Goal: Find specific page/section: Find specific page/section

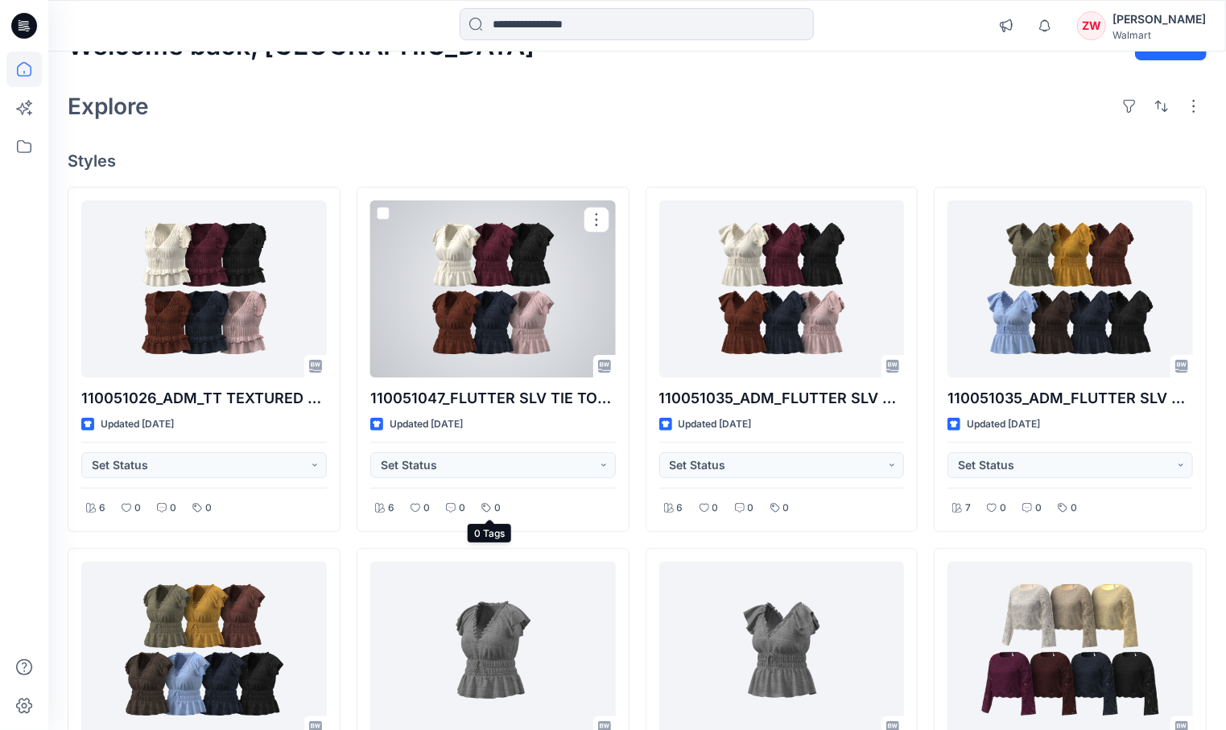
scroll to position [11, 0]
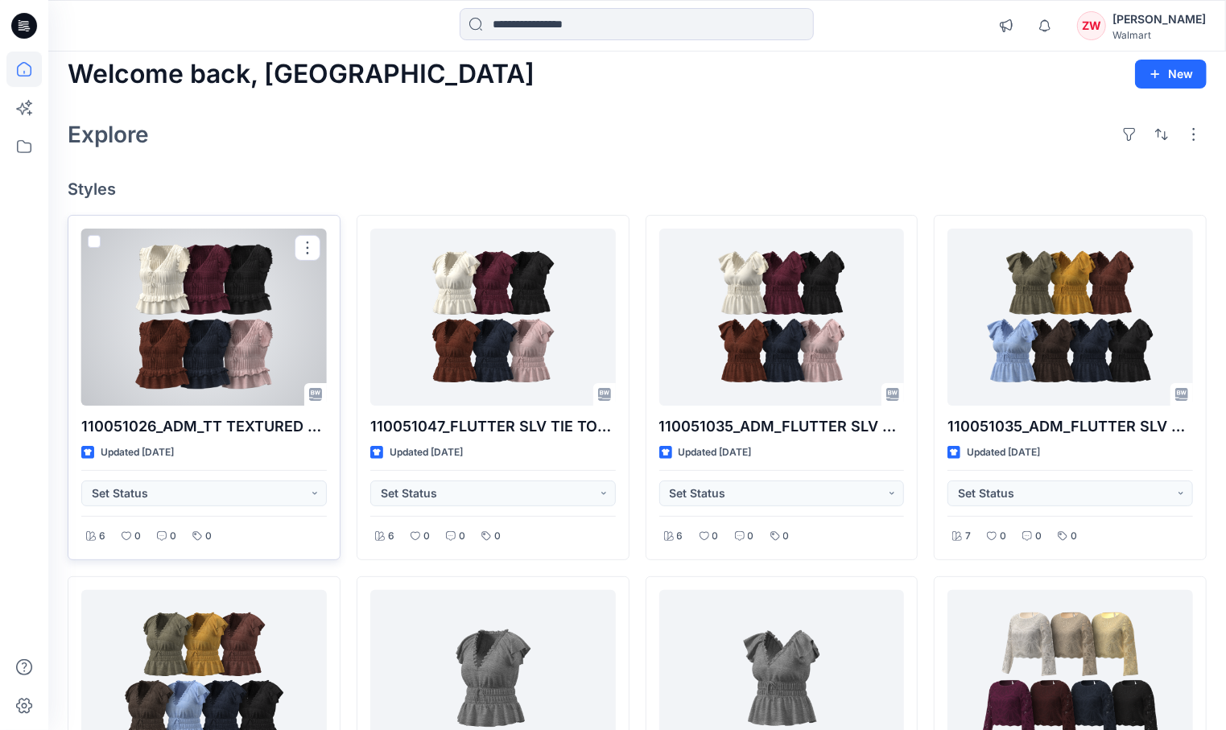
click at [237, 291] on div at bounding box center [204, 317] width 246 height 177
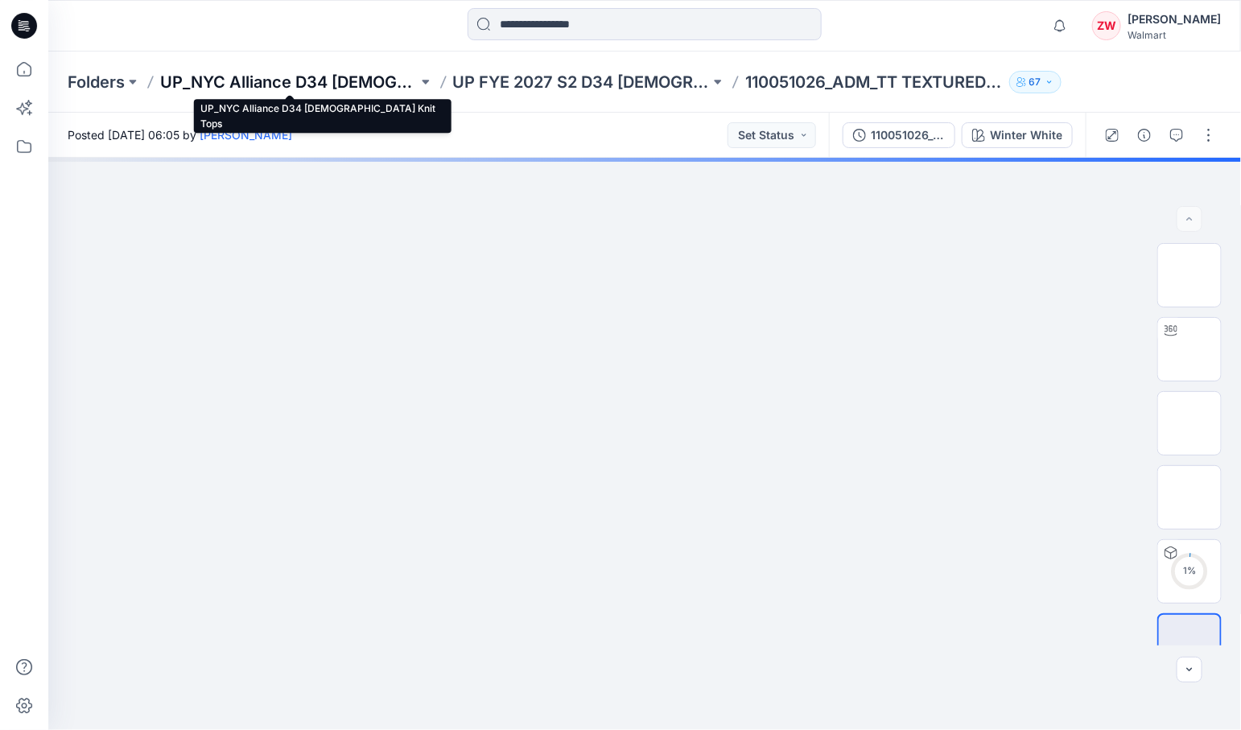
click at [350, 83] on p "UP_NYC Alliance D34 [DEMOGRAPHIC_DATA] Knit Tops" at bounding box center [289, 82] width 258 height 23
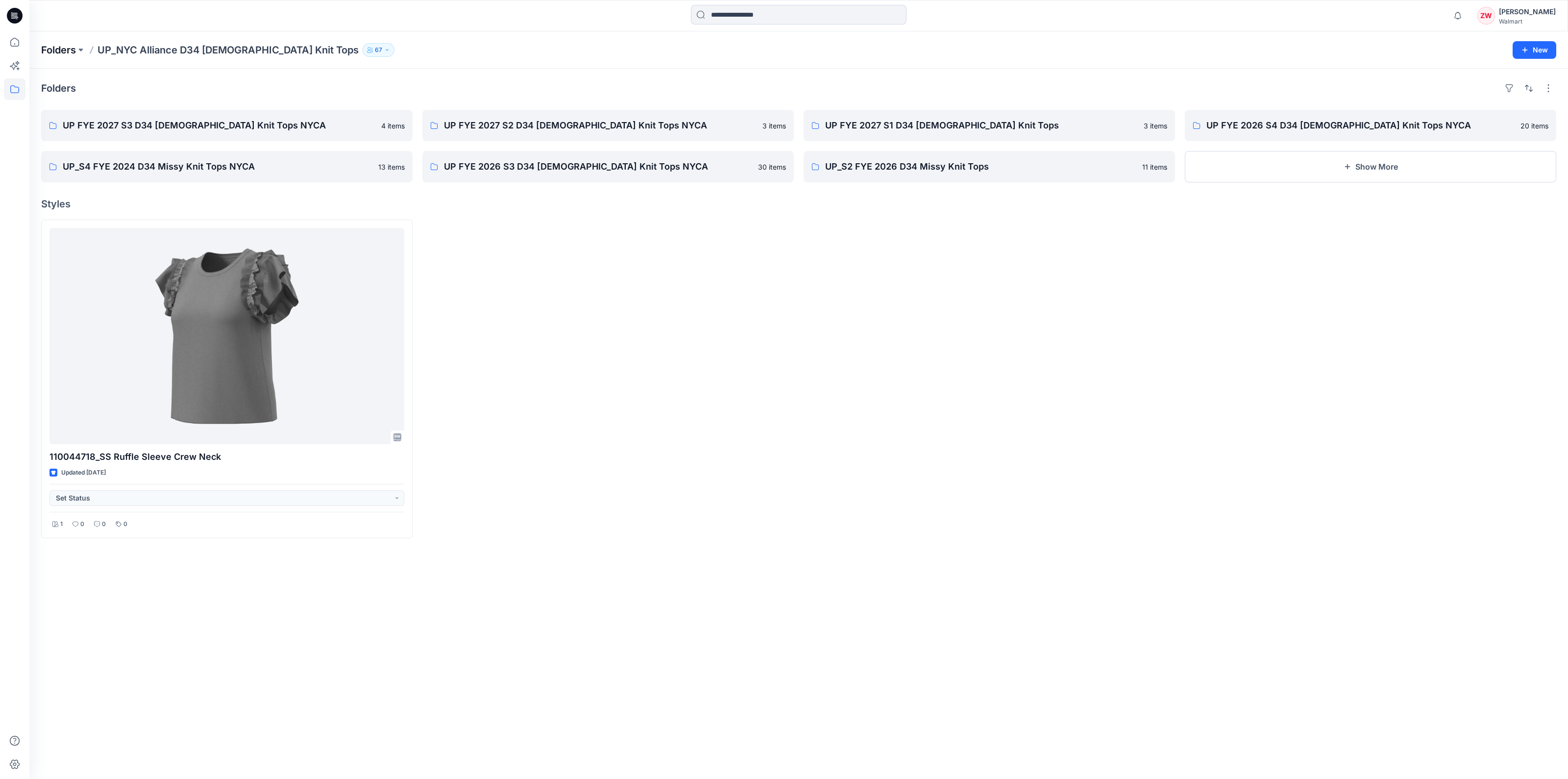
click at [59, 54] on p "Folders" at bounding box center [58, 50] width 35 height 14
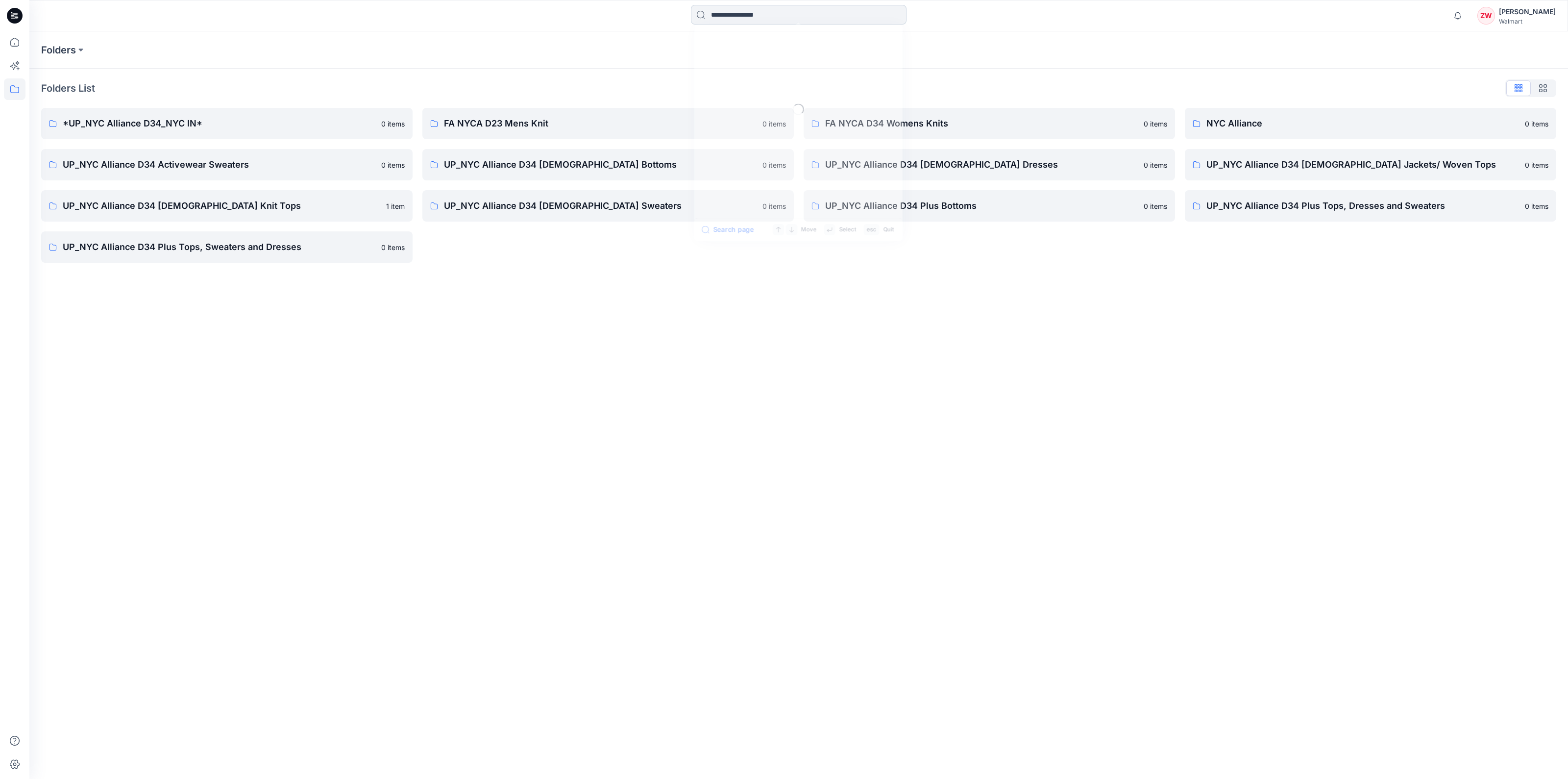
click at [729, 12] on input at bounding box center [799, 15] width 215 height 19
type input "*********"
click at [755, 37] on div "Folders" at bounding box center [799, 50] width 1539 height 37
click at [755, 205] on p "UP_NYC Alliance D34 Plus Tops, Dresses and Sweaters" at bounding box center [1363, 206] width 313 height 14
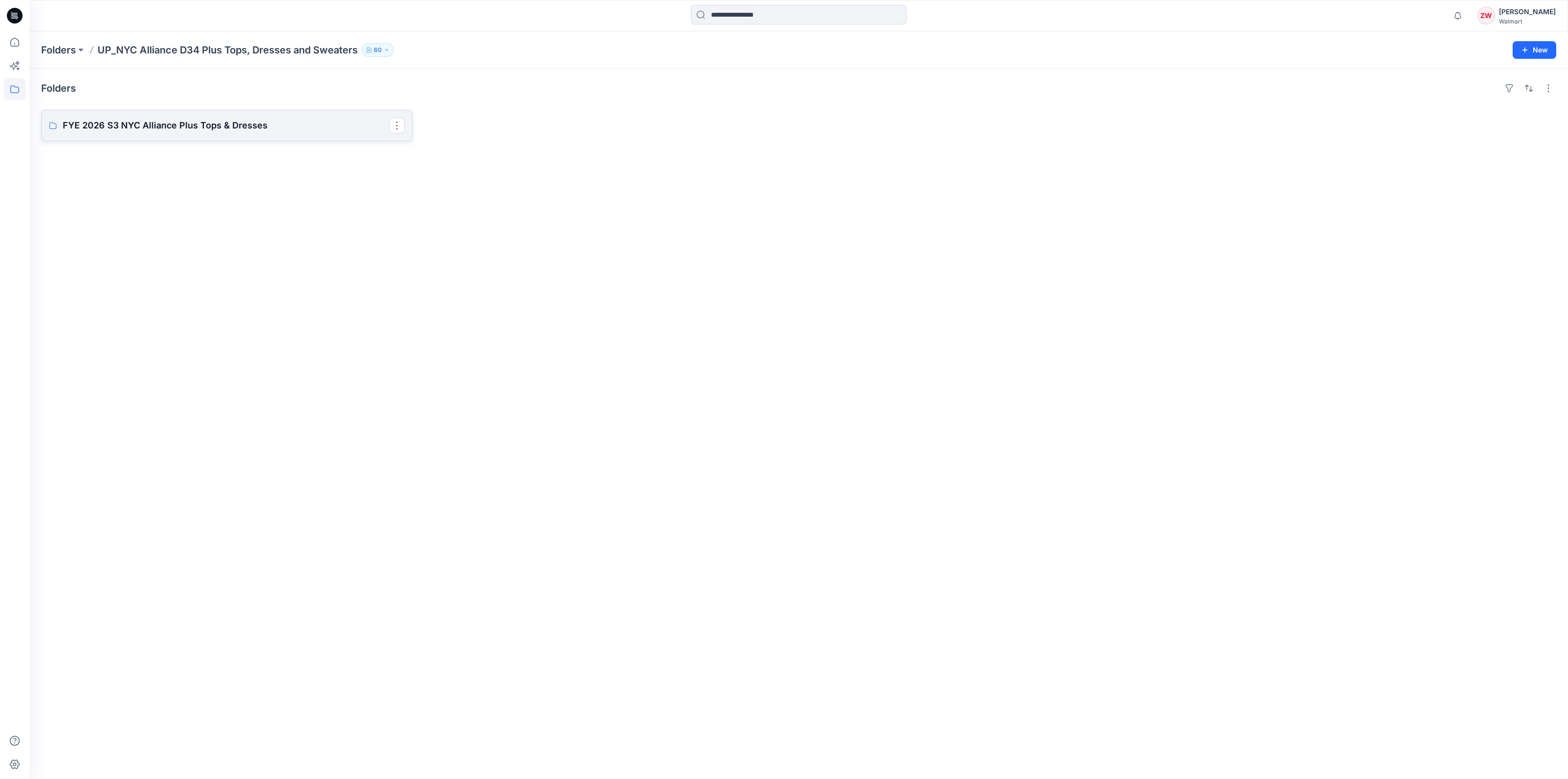
click at [257, 126] on p "FYE 2026 S3 NYC Alliance Plus Tops & Dresses" at bounding box center [226, 125] width 326 height 14
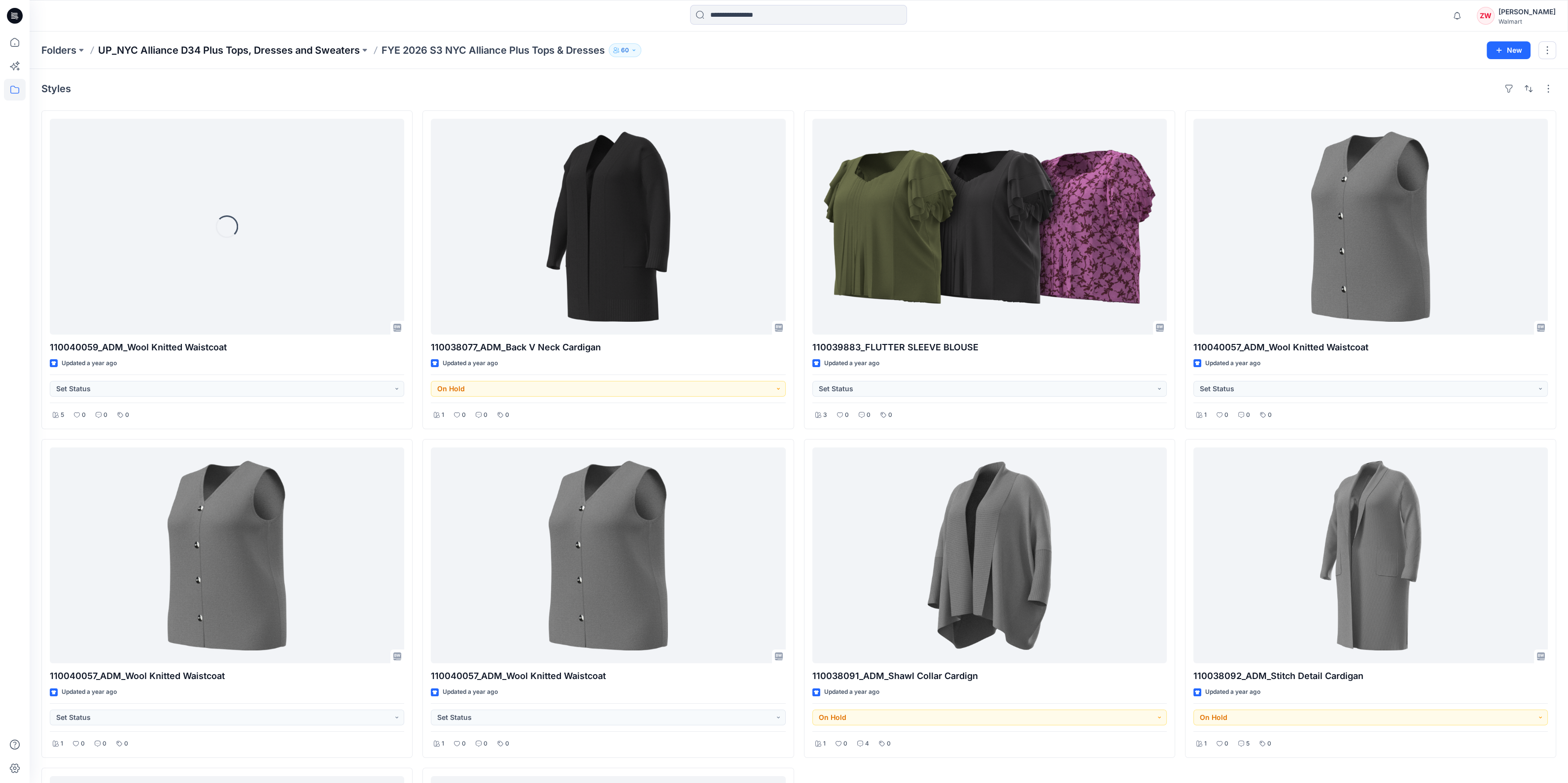
click at [200, 52] on p "UP_NYC Alliance D34 Plus Tops, Dresses and Sweaters" at bounding box center [228, 50] width 261 height 14
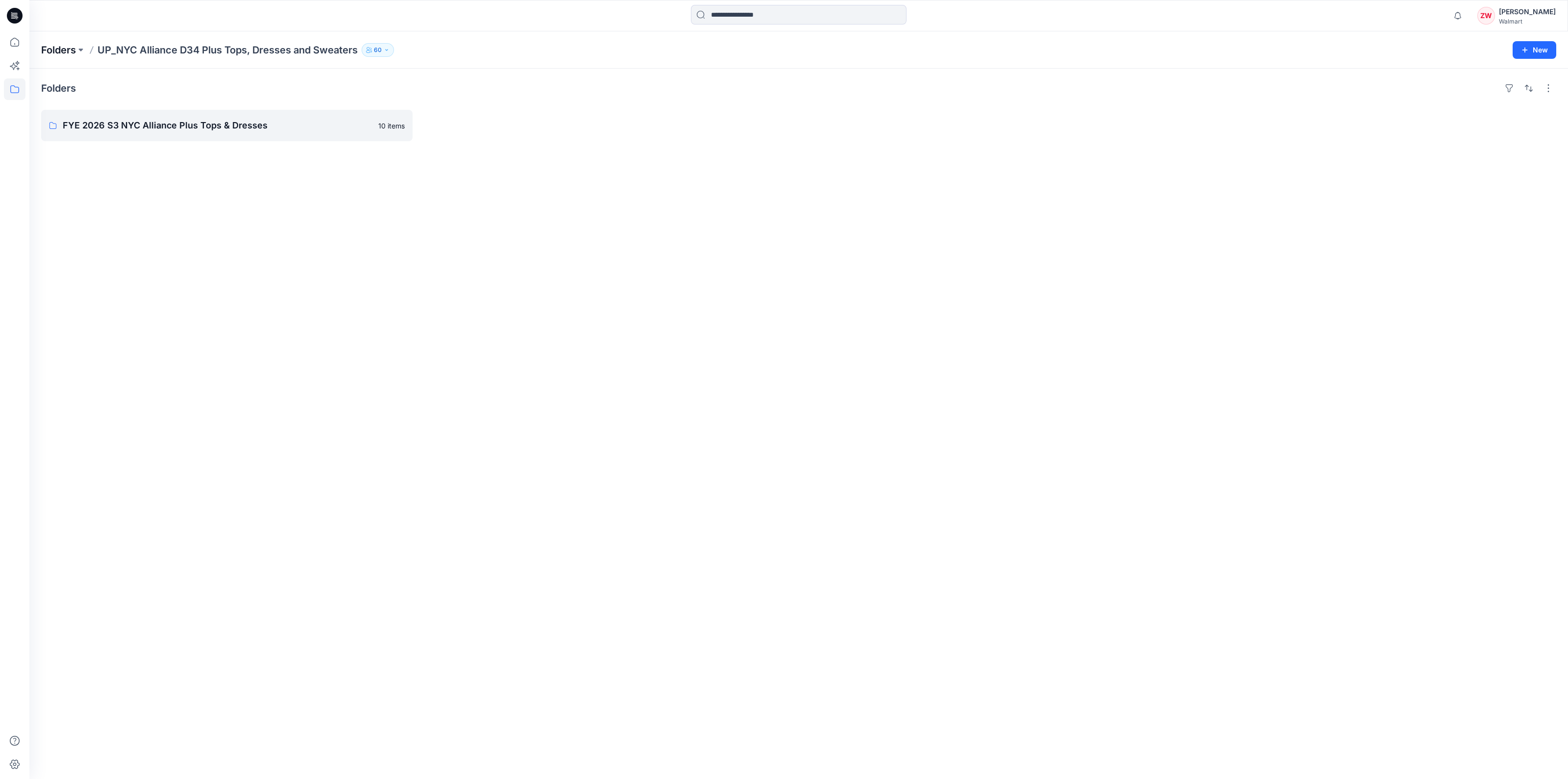
click at [55, 46] on p "Folders" at bounding box center [58, 50] width 35 height 14
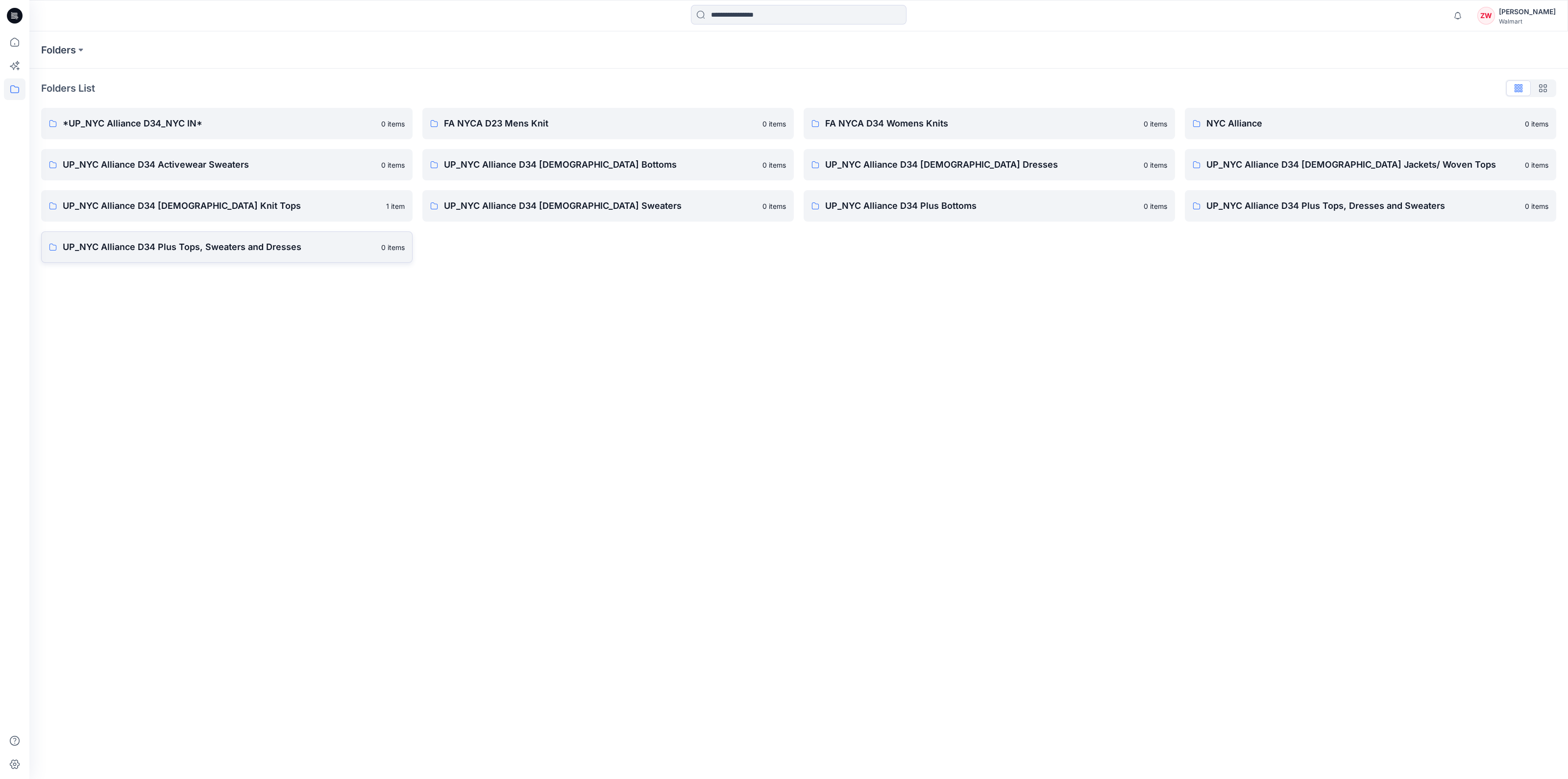
click at [184, 240] on p "UP_NYC Alliance D34 Plus Tops, Sweaters and Dresses" at bounding box center [219, 247] width 313 height 14
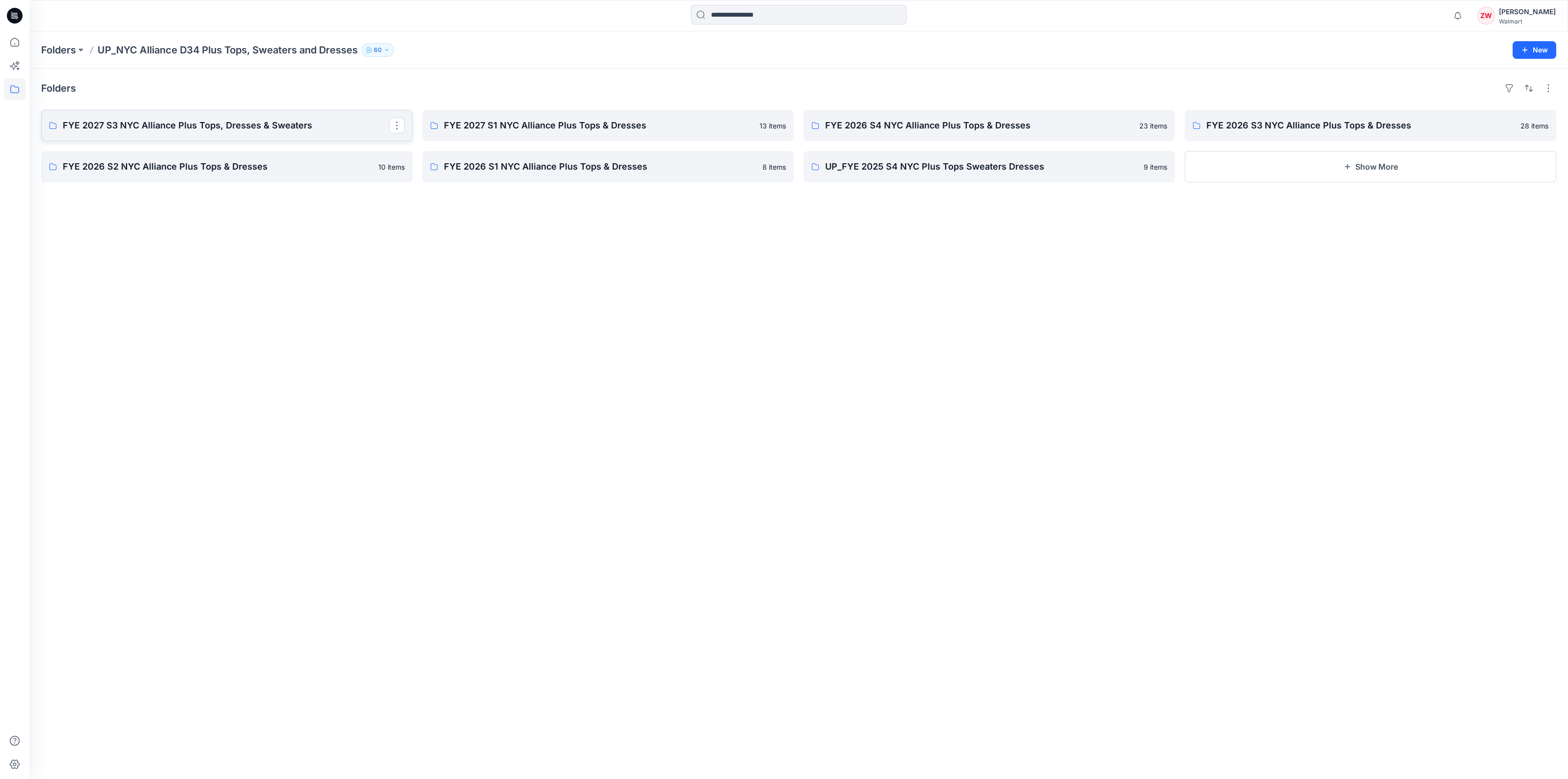
click at [178, 130] on p "FYE 2027 S3 NYC Alliance Plus Tops, Dresses & Sweaters" at bounding box center [226, 125] width 326 height 14
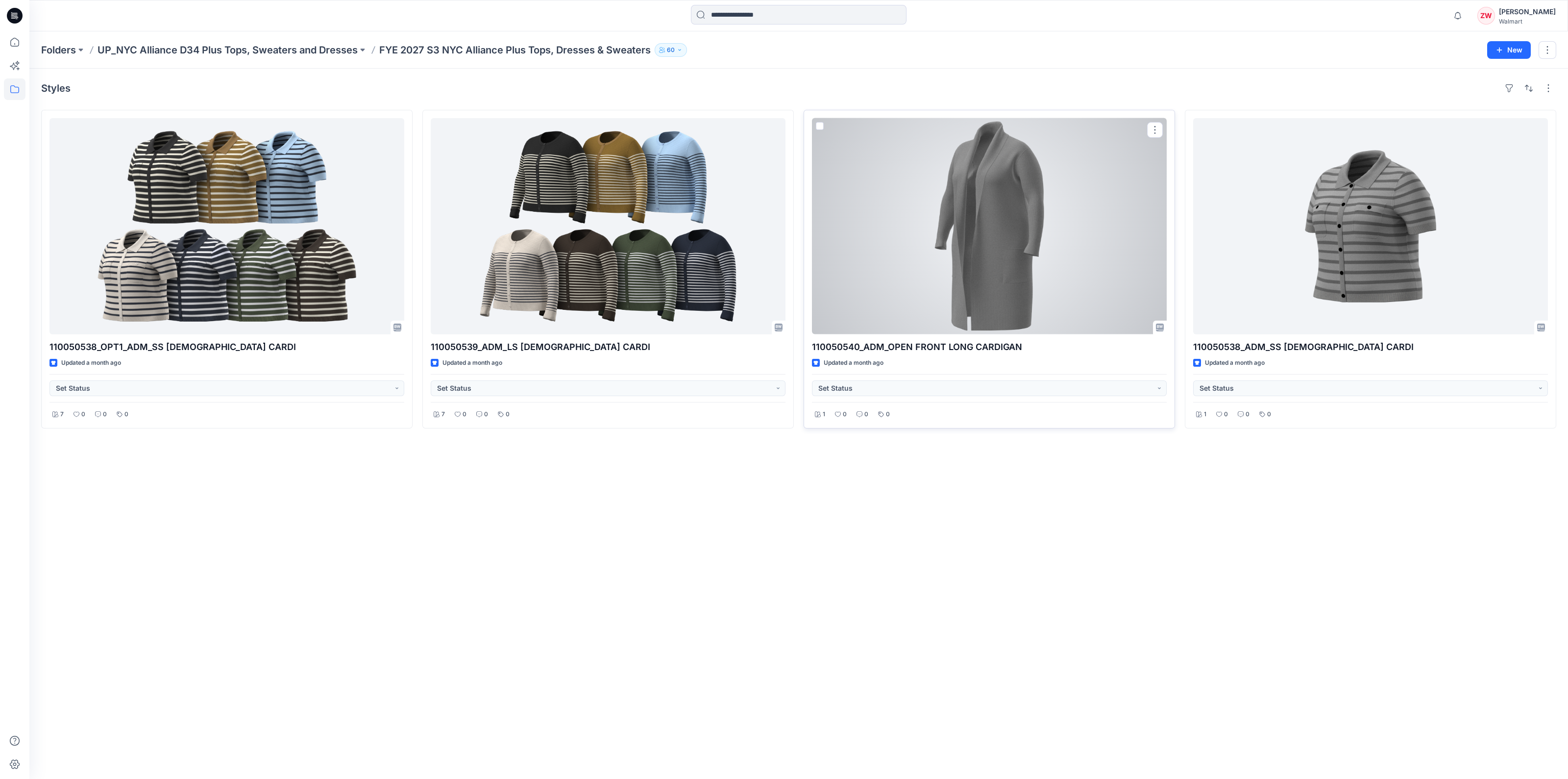
click at [755, 190] on div at bounding box center [989, 226] width 355 height 216
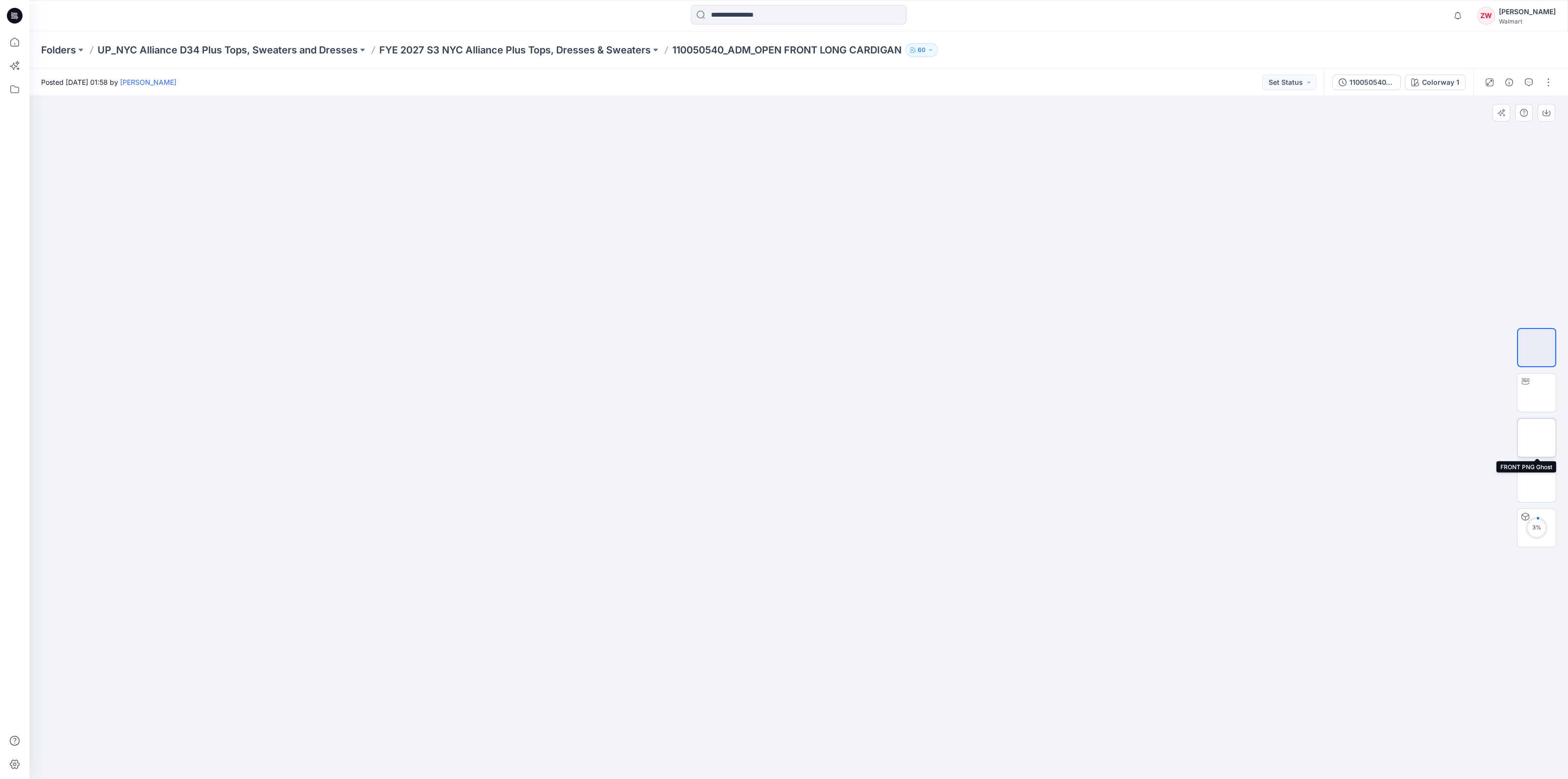
click at [755, 438] on img at bounding box center [1536, 438] width 0 height 0
click at [755, 444] on img at bounding box center [1536, 483] width 0 height 0
click at [551, 53] on p "FYE 2027 S3 NYC Alliance Plus Tops, Dresses & Sweaters" at bounding box center [515, 50] width 271 height 14
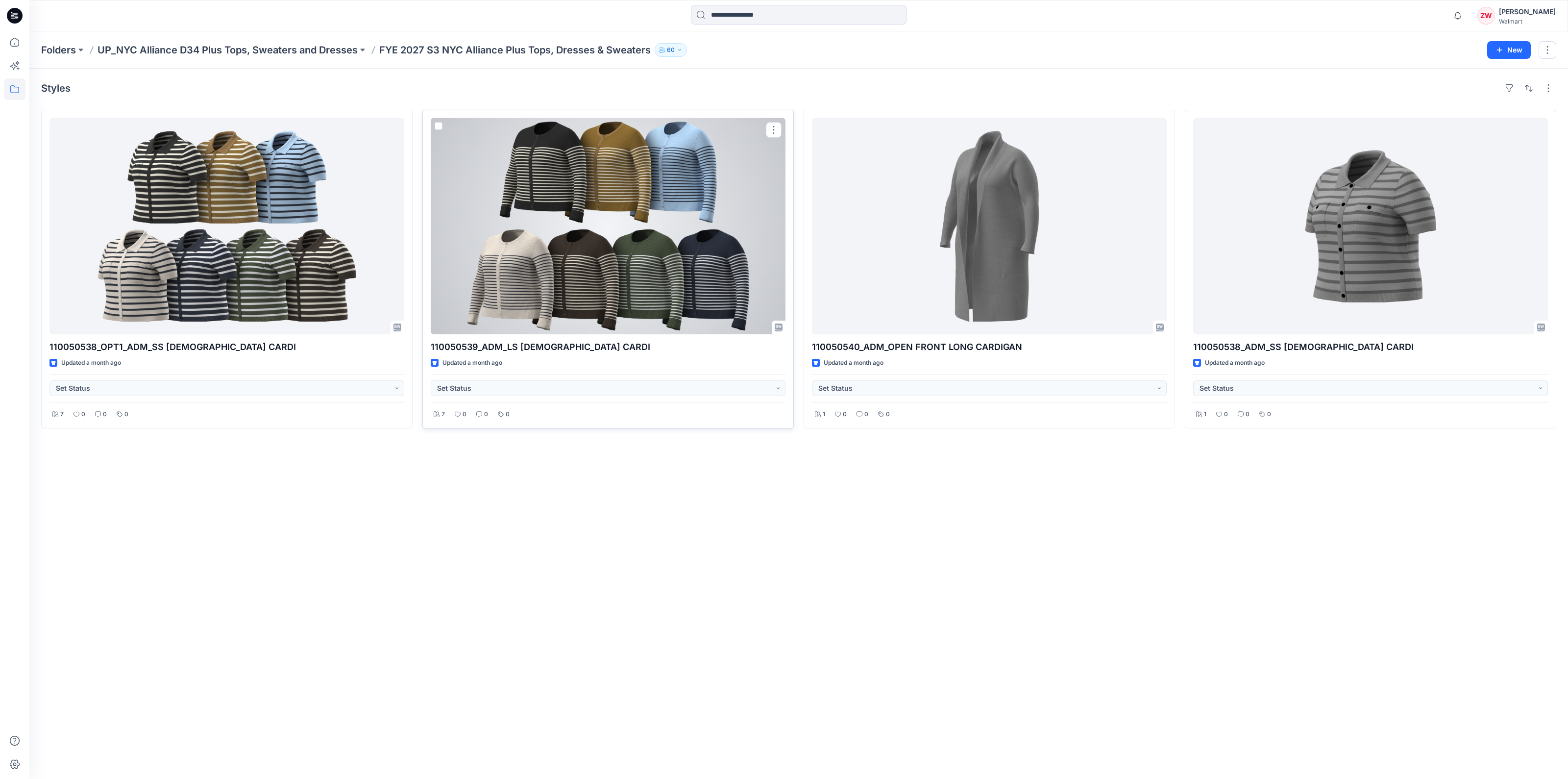
click at [581, 286] on div at bounding box center [608, 226] width 355 height 216
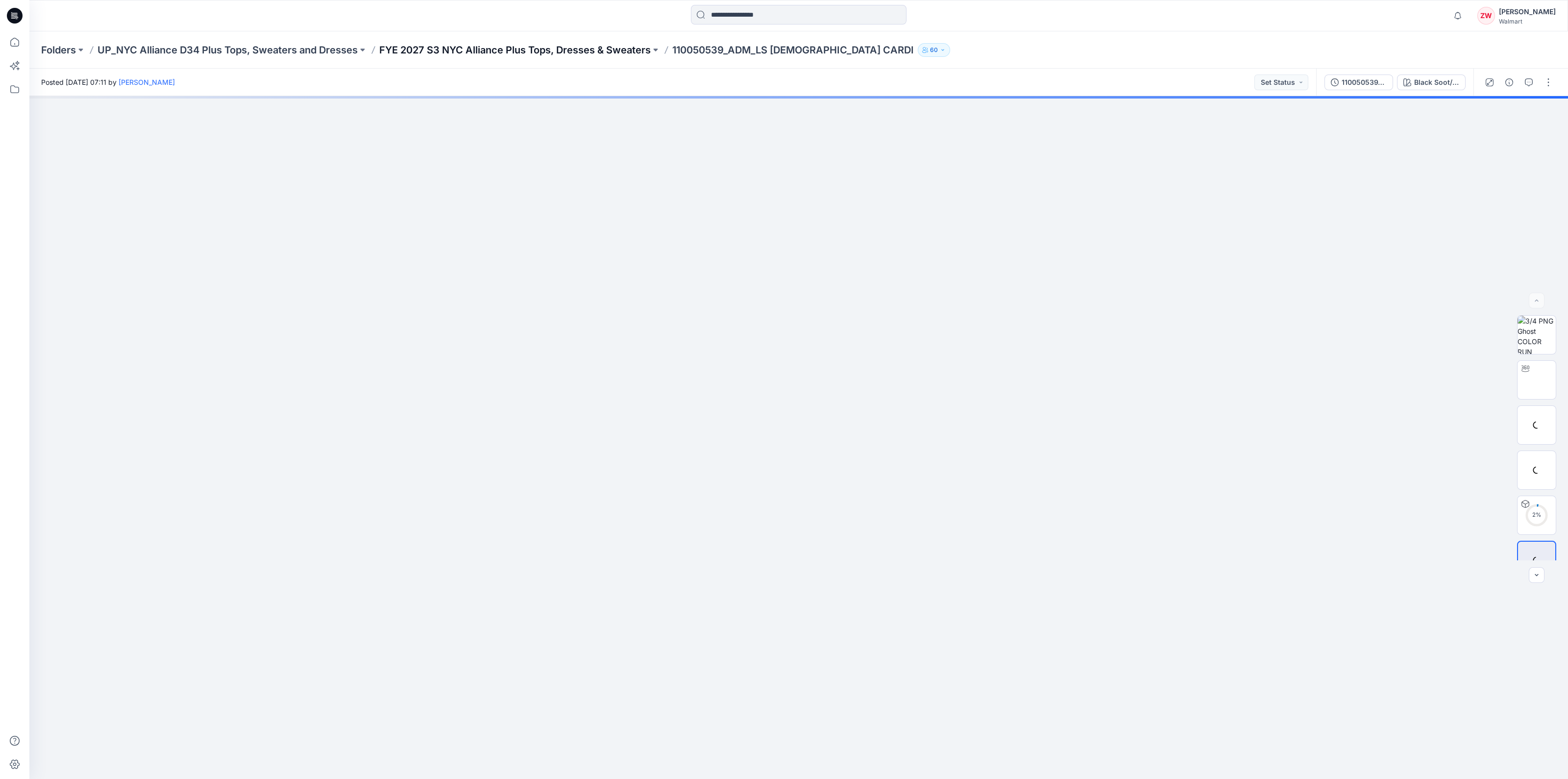
click at [583, 52] on p "FYE 2027 S3 NYC Alliance Plus Tops, Dresses & Sweaters" at bounding box center [515, 50] width 271 height 14
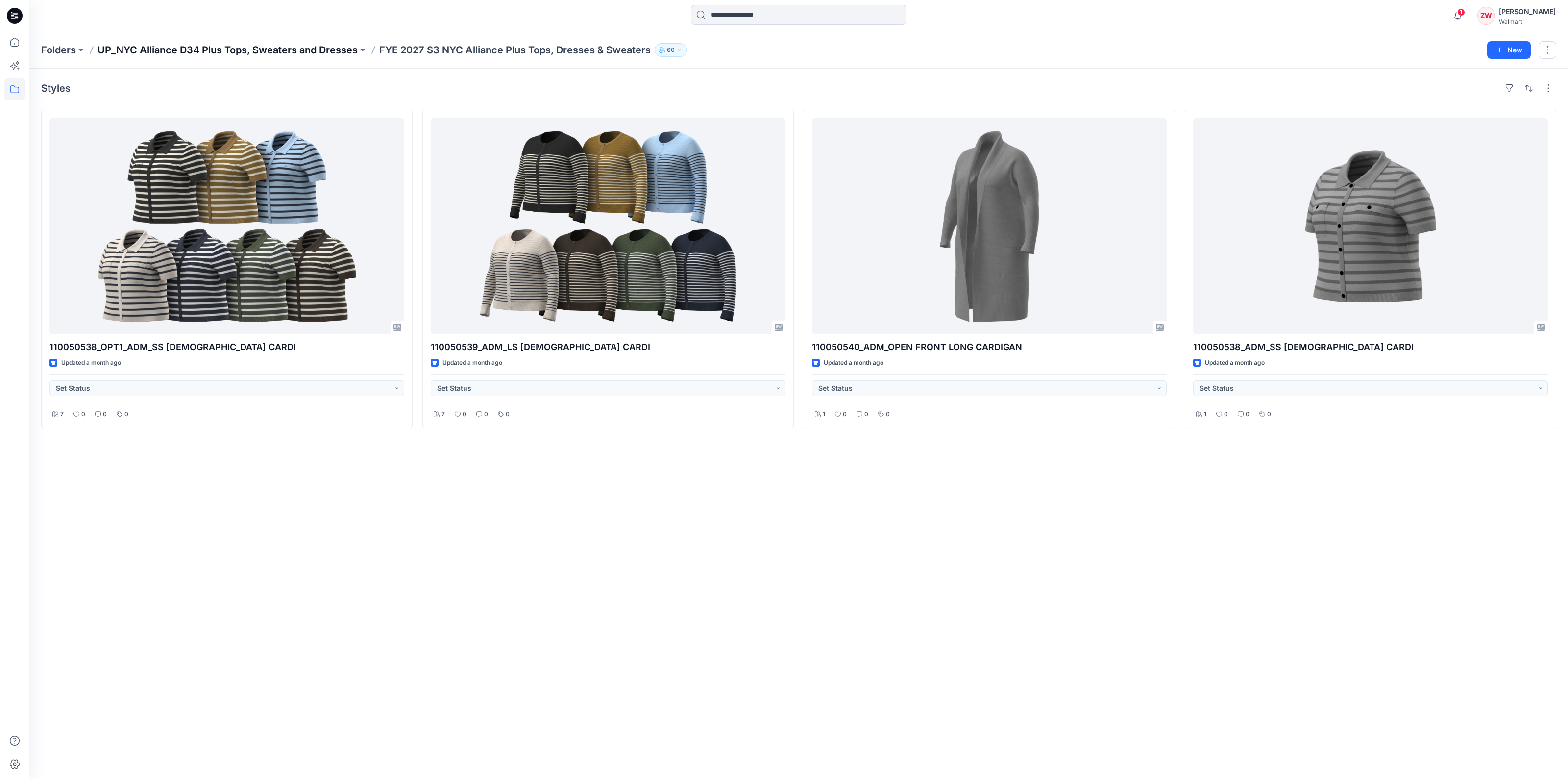
click at [341, 52] on p "UP_NYC Alliance D34 Plus Tops, Sweaters and Dresses" at bounding box center [227, 50] width 260 height 14
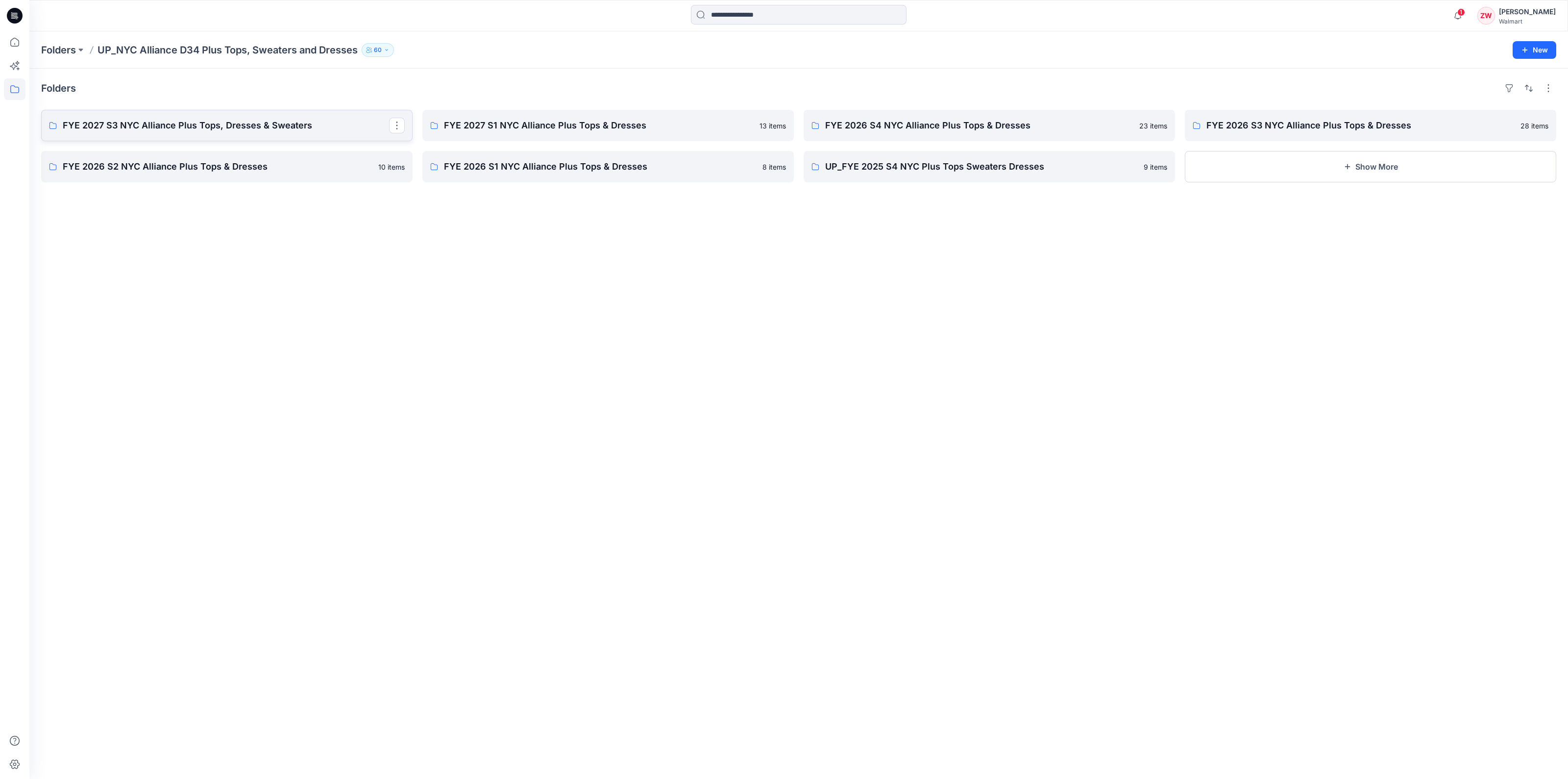
click at [170, 120] on p "FYE 2027 S3 NYC Alliance Plus Tops, Dresses & Sweaters" at bounding box center [226, 125] width 326 height 14
